Goal: Information Seeking & Learning: Learn about a topic

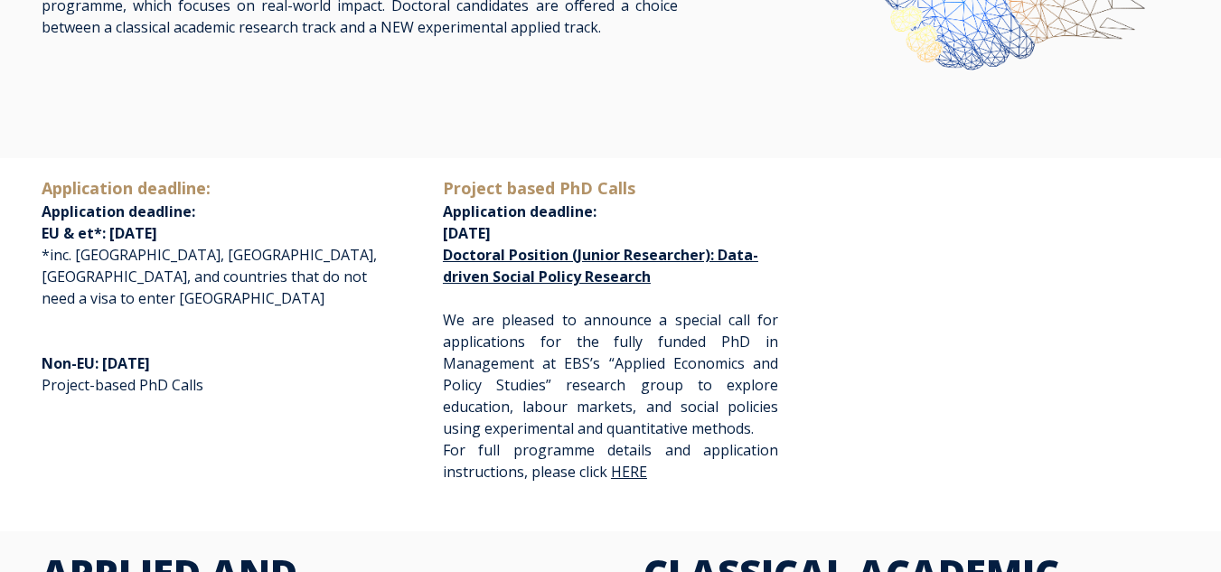
drag, startPoint x: 619, startPoint y: 476, endPoint x: 704, endPoint y: 240, distance: 250.6
click at [704, 240] on p "Project based PhD Calls Application deadline: November 1st, 2025 Doctoral Posit…" at bounding box center [610, 231] width 335 height 111
click at [629, 459] on span "For full programme details and application instructions, please click" at bounding box center [610, 461] width 335 height 42
click at [629, 463] on span "HERE" at bounding box center [631, 472] width 40 height 20
click at [629, 465] on link "HERE" at bounding box center [631, 471] width 40 height 15
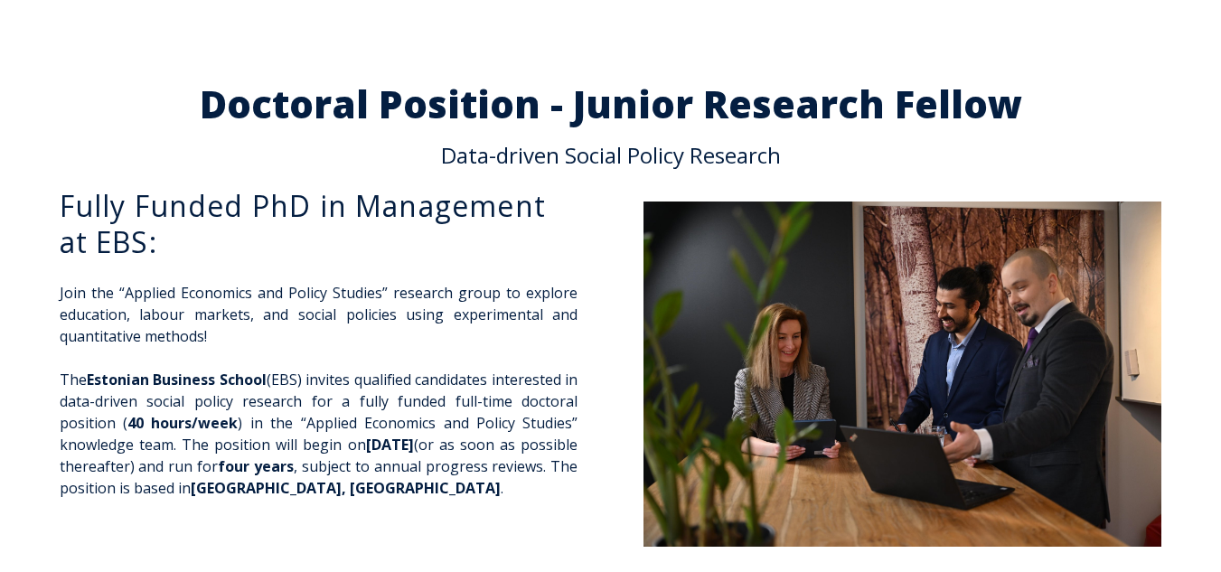
click at [363, 108] on h2 "Doctoral Position - Junior Research Fellow" at bounding box center [611, 104] width 1138 height 38
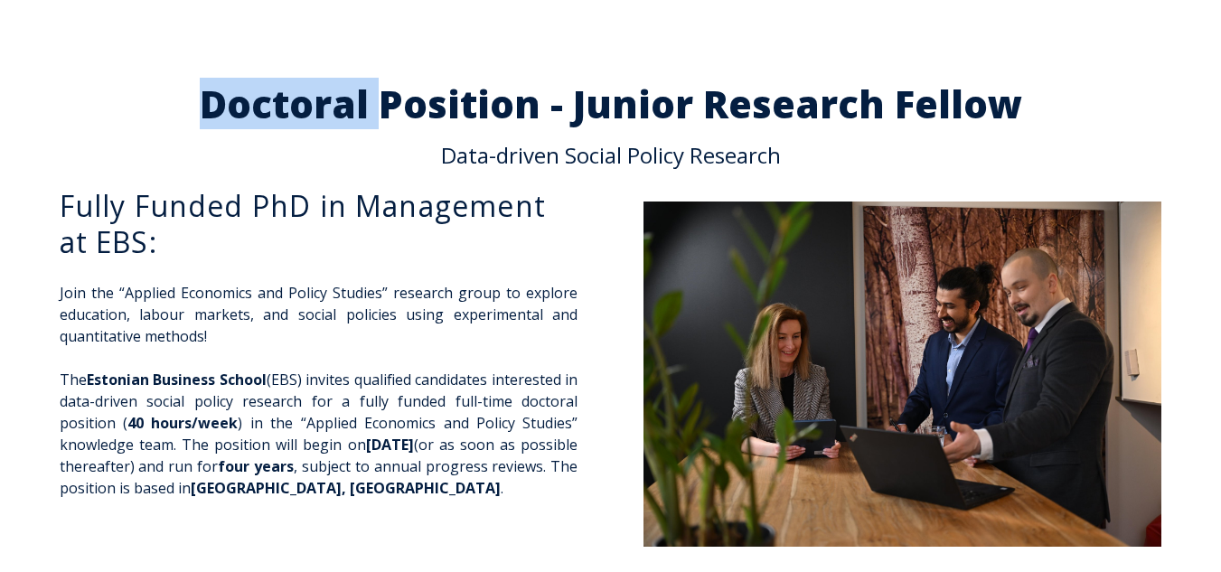
click at [363, 108] on h2 "Doctoral Position - Junior Research Fellow" at bounding box center [611, 104] width 1138 height 38
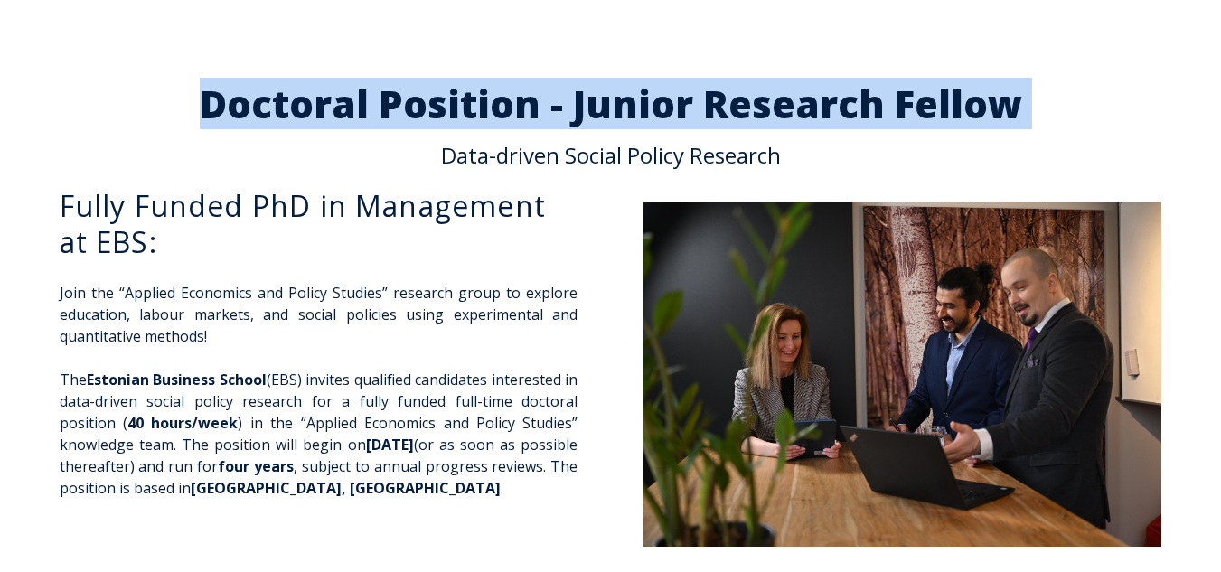
click at [363, 108] on h2 "Doctoral Position - Junior Research Fellow" at bounding box center [611, 104] width 1138 height 38
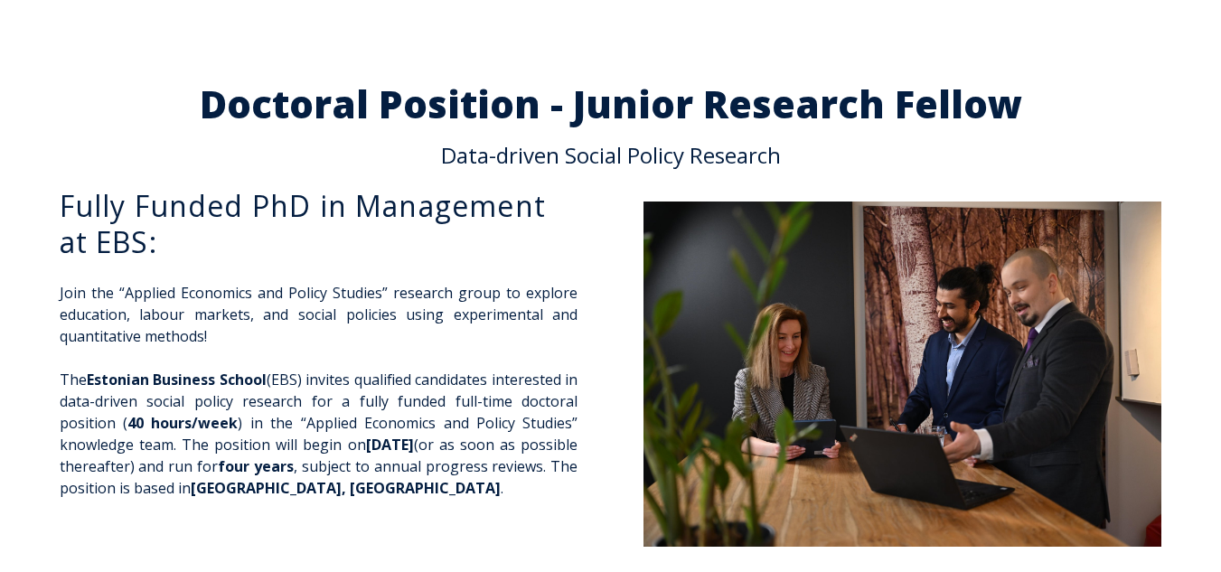
click at [642, 145] on p "Data-driven Social Policy Research" at bounding box center [611, 156] width 1138 height 22
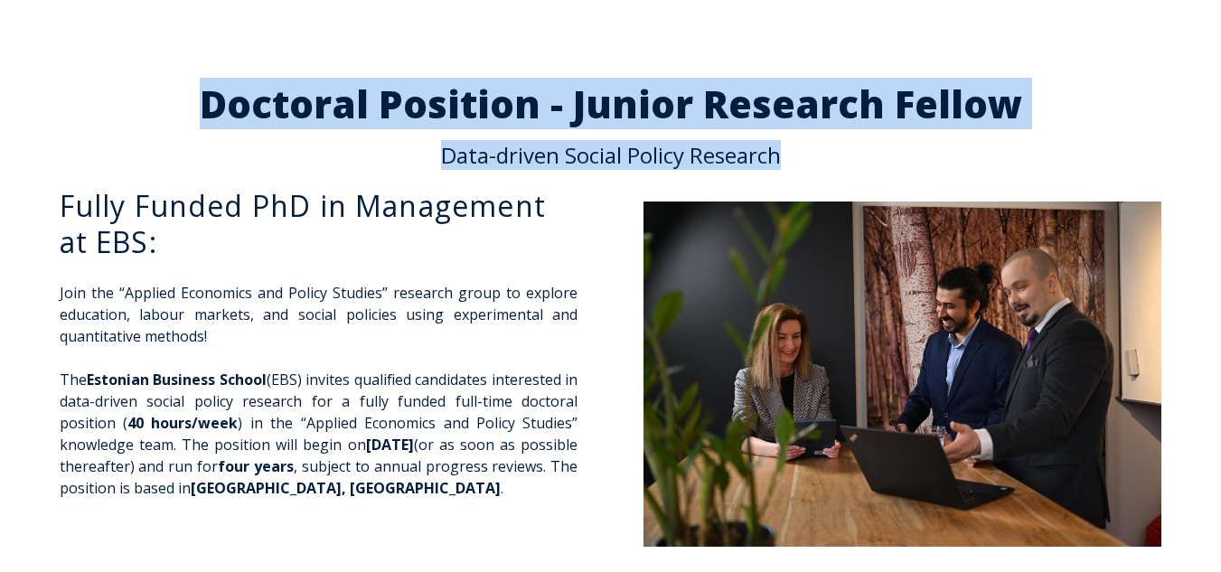
drag, startPoint x: 792, startPoint y: 154, endPoint x: 215, endPoint y: 87, distance: 581.3
click at [215, 87] on span "Doctoral Position - Junior Research Fellow Data-driven Social Policy Research" at bounding box center [611, 125] width 1138 height 81
copy span "Doctoral Position - Junior Research Fellow Data-driven Social Policy Research"
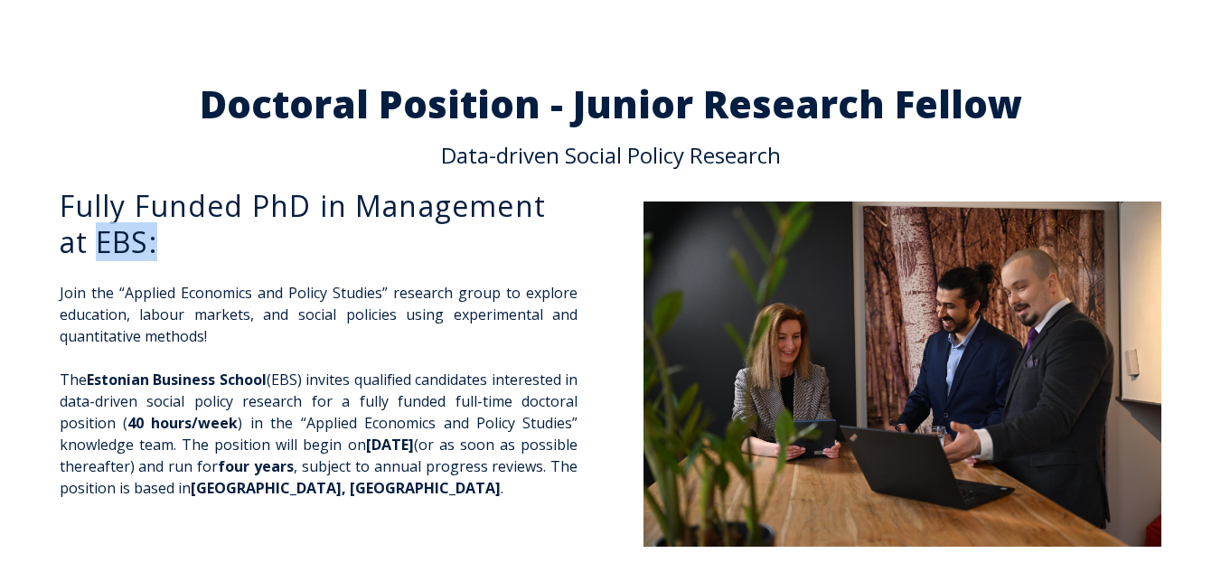
drag, startPoint x: 182, startPoint y: 248, endPoint x: 103, endPoint y: 249, distance: 78.6
click at [103, 249] on h3 "Fully Funded PhD in Management at EBS:" at bounding box center [319, 224] width 519 height 72
copy h3 "EBS:"
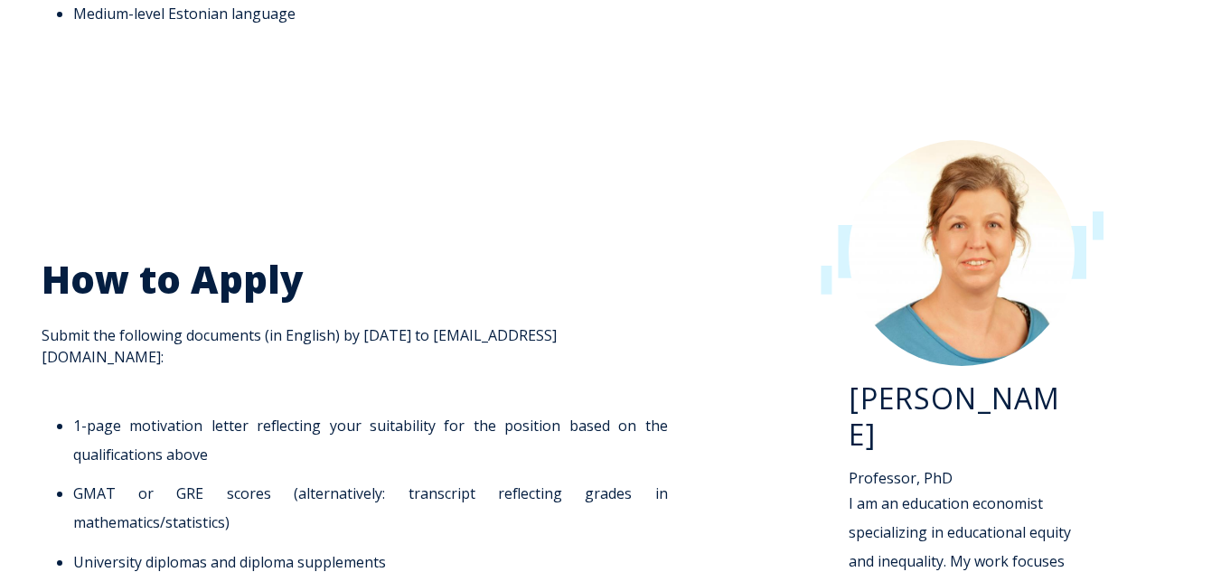
scroll to position [2530, 0]
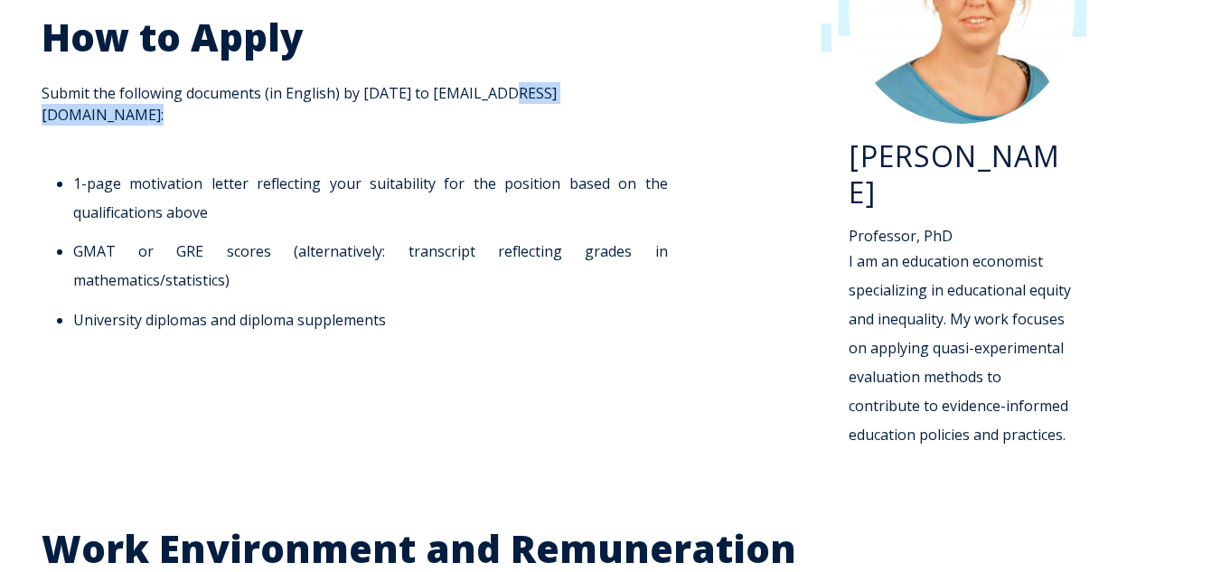
drag, startPoint x: 660, startPoint y: 105, endPoint x: 502, endPoint y: 100, distance: 157.3
click at [502, 100] on div "How to Apply Submit the following documents (in English) by [DATE] to [EMAIL_AD…" at bounding box center [360, 174] width 636 height 321
copy span "[EMAIL_ADDRESS][DOMAIN_NAME]:"
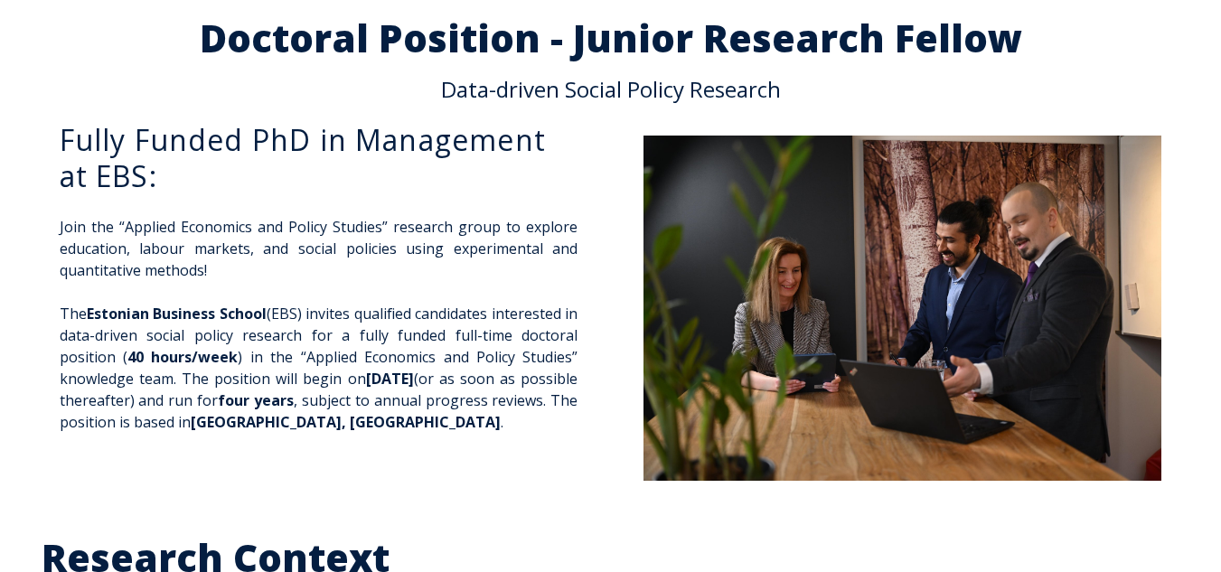
scroll to position [0, 0]
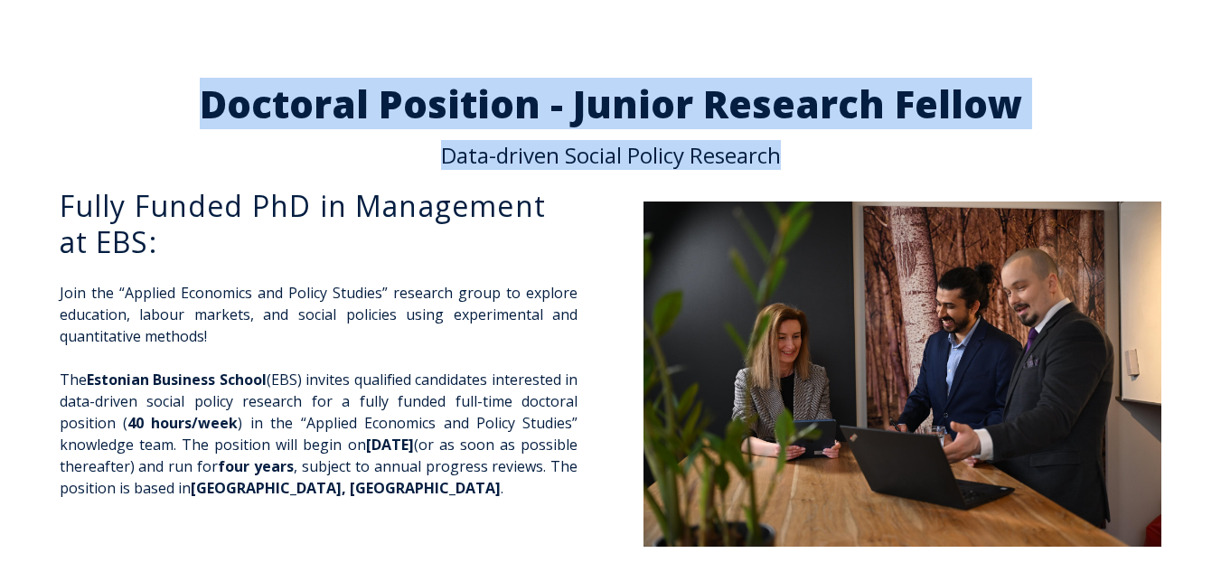
drag, startPoint x: 795, startPoint y: 159, endPoint x: 172, endPoint y: 118, distance: 624.7
click at [172, 118] on span "Doctoral Position - Junior Research Fellow Data-driven Social Policy Research" at bounding box center [611, 125] width 1138 height 81
copy span "Doctoral Position - Junior Research Fellow Data-driven Social Policy Research"
